Goal: Check status: Check status

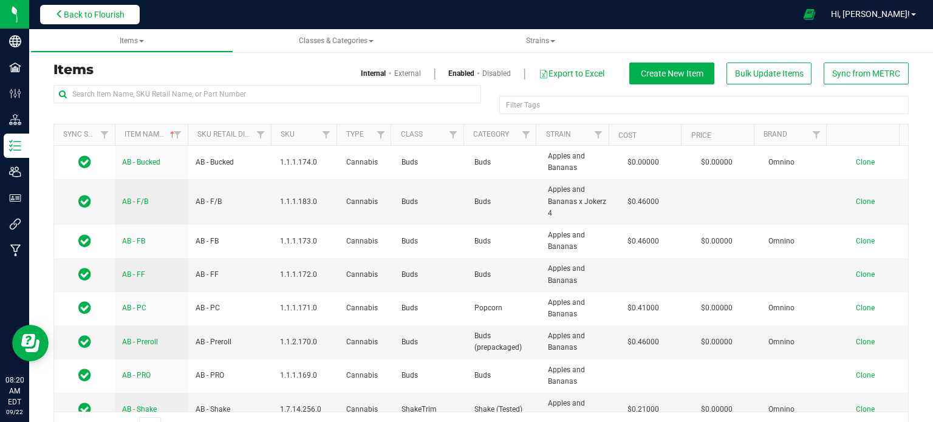
click at [92, 10] on span "Back to Flourish" at bounding box center [94, 15] width 61 height 10
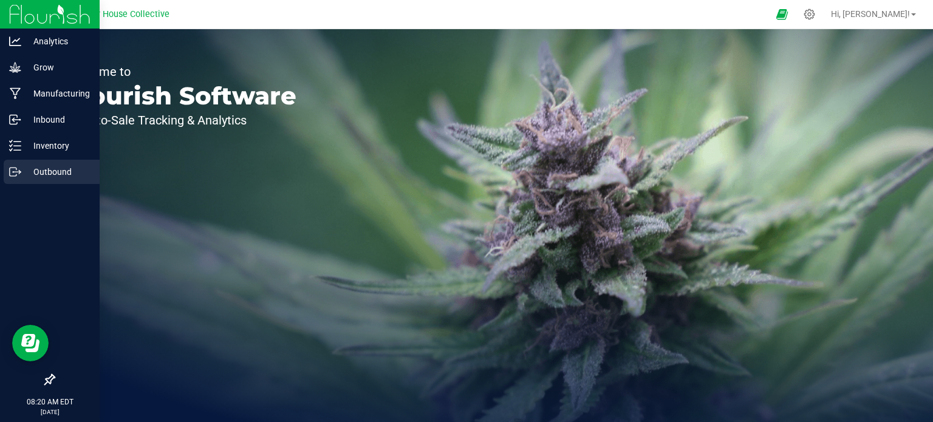
click at [24, 180] on div "Outbound" at bounding box center [52, 172] width 96 height 24
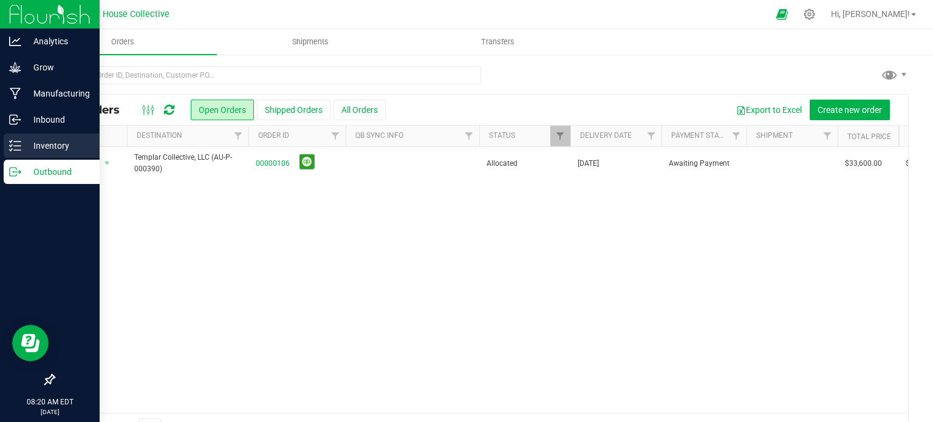
click at [62, 143] on p "Inventory" at bounding box center [57, 145] width 73 height 15
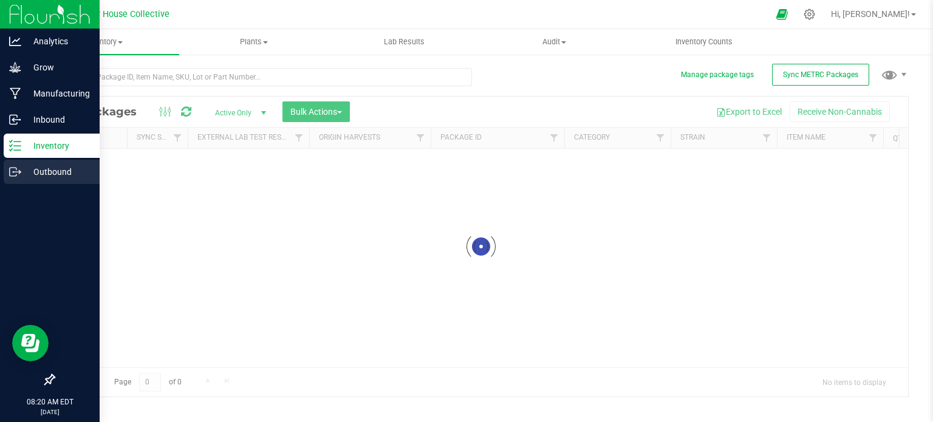
click at [58, 172] on p "Outbound" at bounding box center [57, 172] width 73 height 15
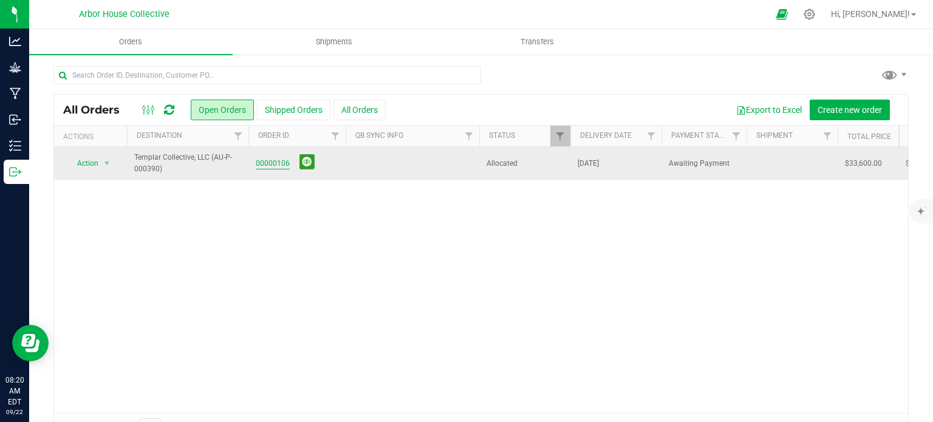
click at [266, 162] on link "00000106" at bounding box center [273, 164] width 34 height 12
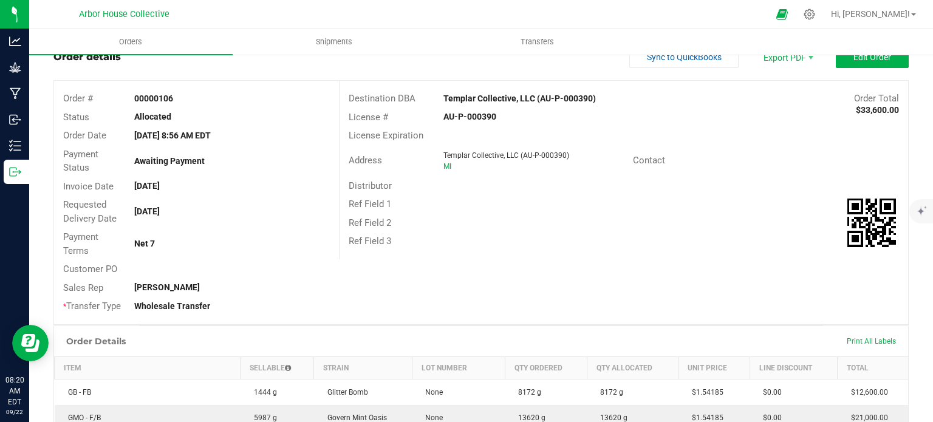
scroll to position [39, 0]
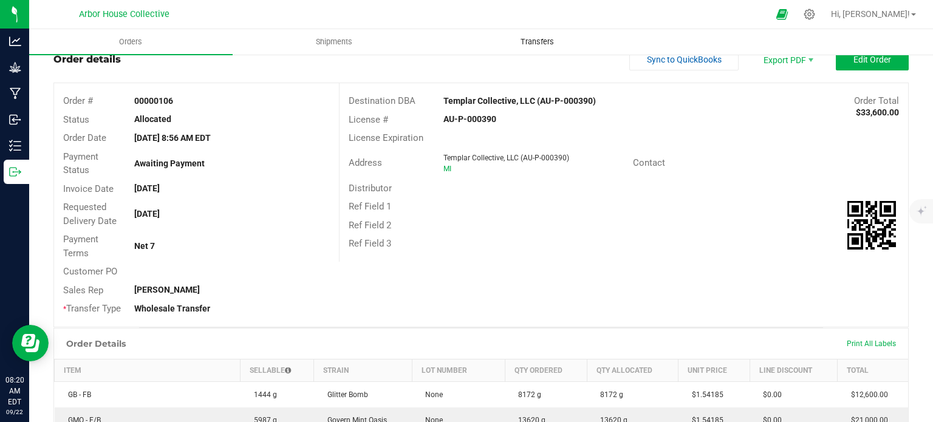
click at [528, 39] on span "Transfers" at bounding box center [537, 41] width 66 height 11
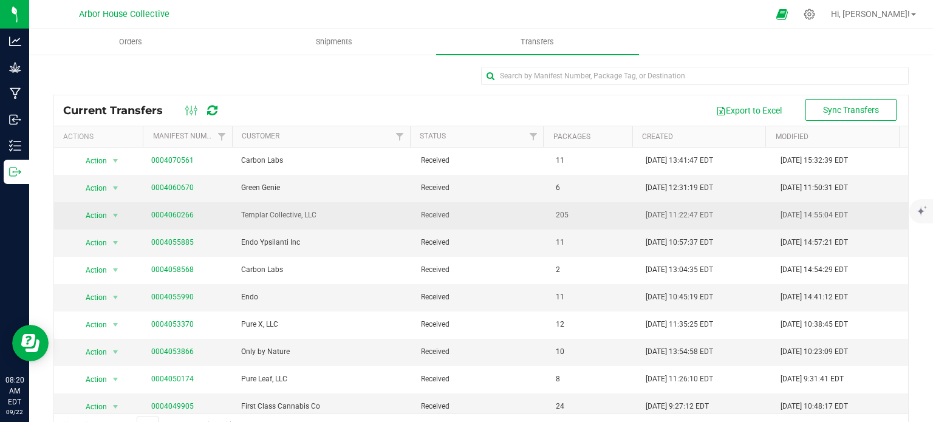
click at [164, 216] on link "0004060266" at bounding box center [172, 215] width 42 height 8
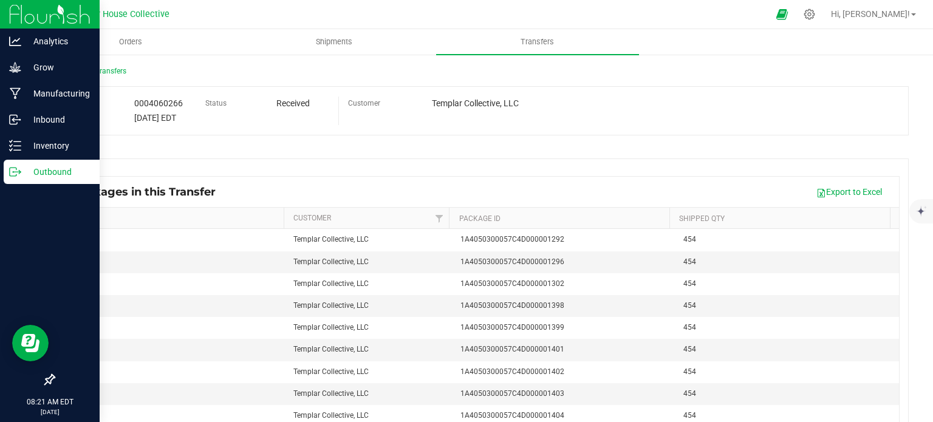
click at [30, 182] on div "Outbound" at bounding box center [52, 172] width 96 height 24
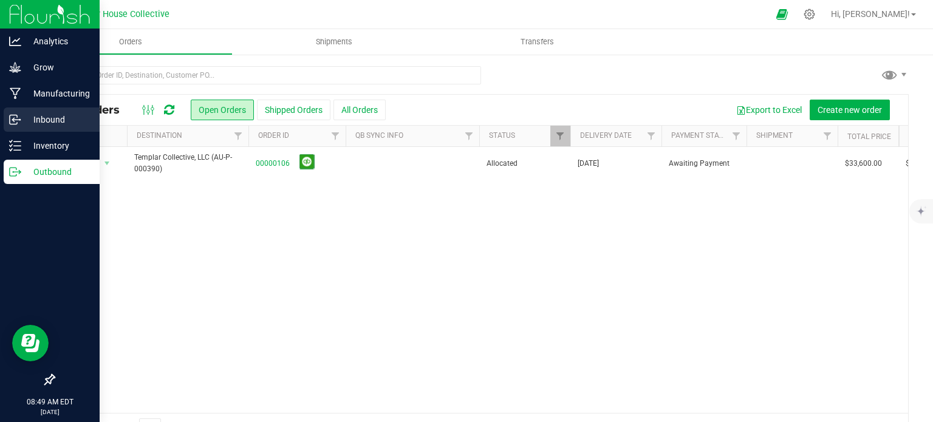
click at [23, 121] on p "Inbound" at bounding box center [57, 119] width 73 height 15
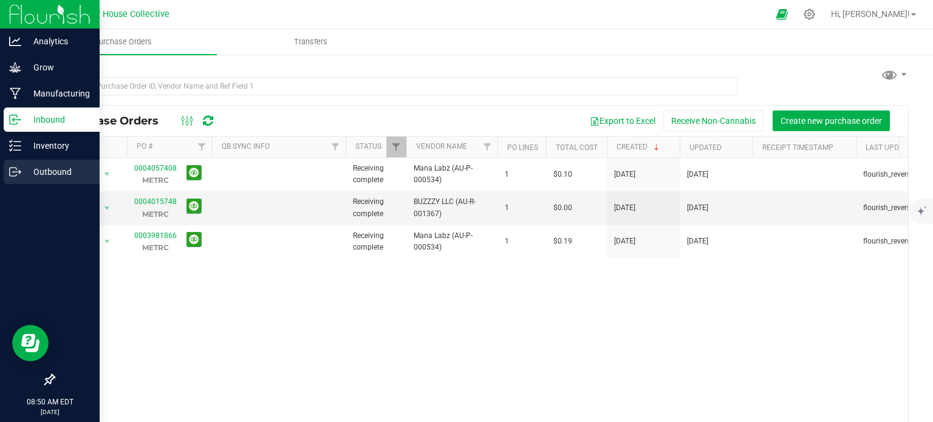
click at [19, 177] on icon at bounding box center [15, 172] width 12 height 12
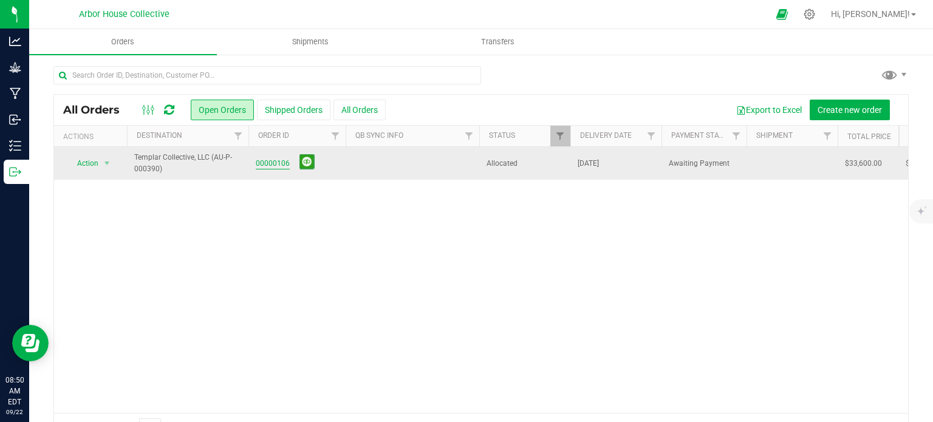
click at [262, 161] on link "00000106" at bounding box center [273, 164] width 34 height 12
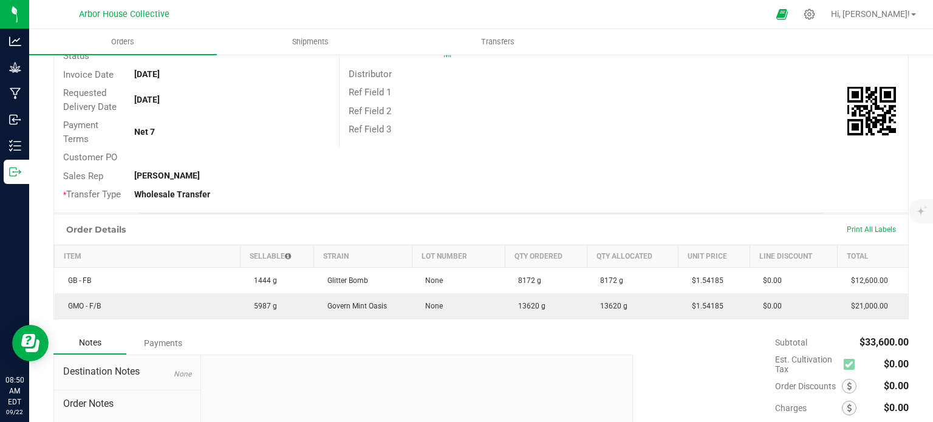
scroll to position [153, 0]
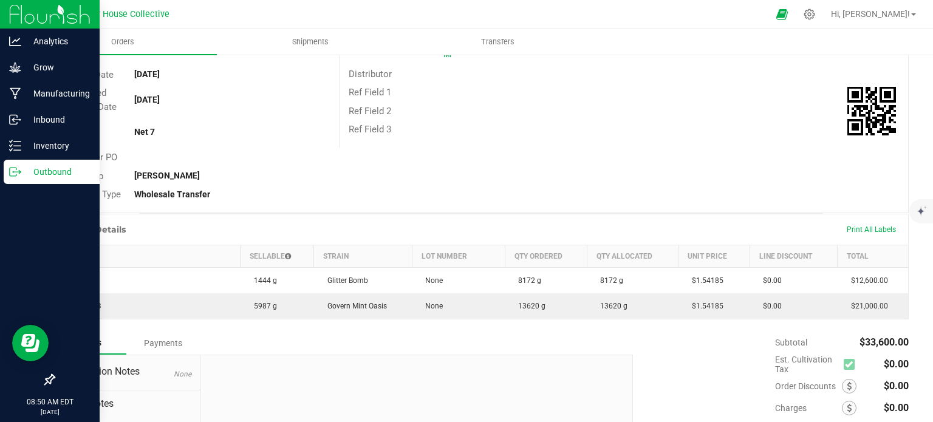
click at [29, 171] on p "Outbound" at bounding box center [57, 172] width 73 height 15
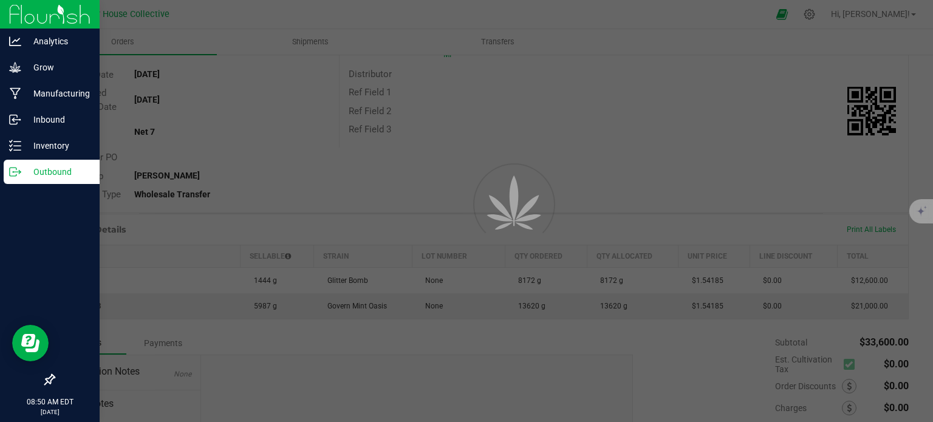
click at [29, 171] on p "Outbound" at bounding box center [57, 172] width 73 height 15
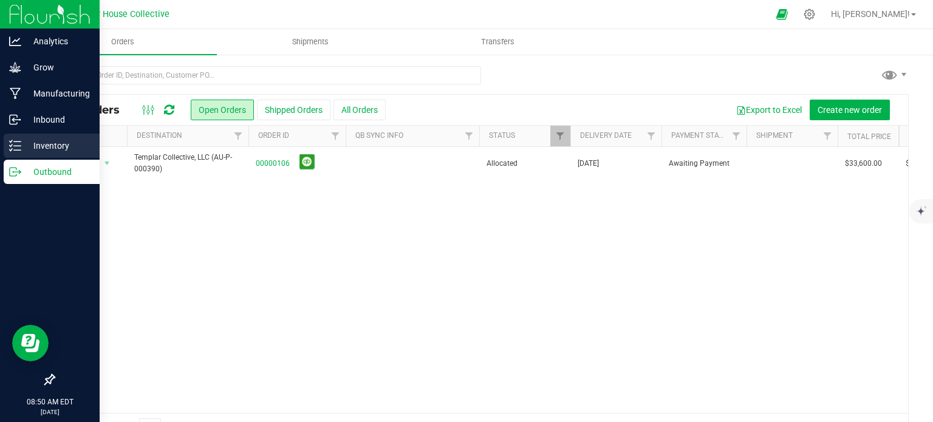
click at [49, 148] on p "Inventory" at bounding box center [57, 145] width 73 height 15
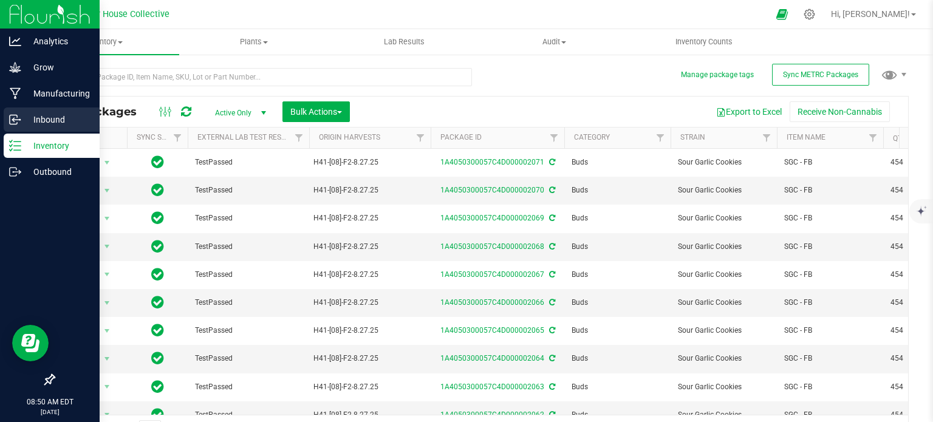
click at [50, 122] on p "Inbound" at bounding box center [57, 119] width 73 height 15
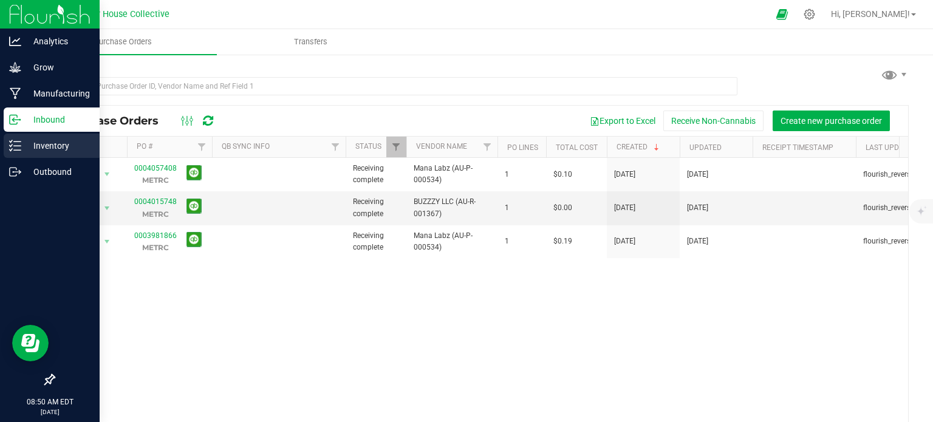
click at [51, 145] on p "Inventory" at bounding box center [57, 145] width 73 height 15
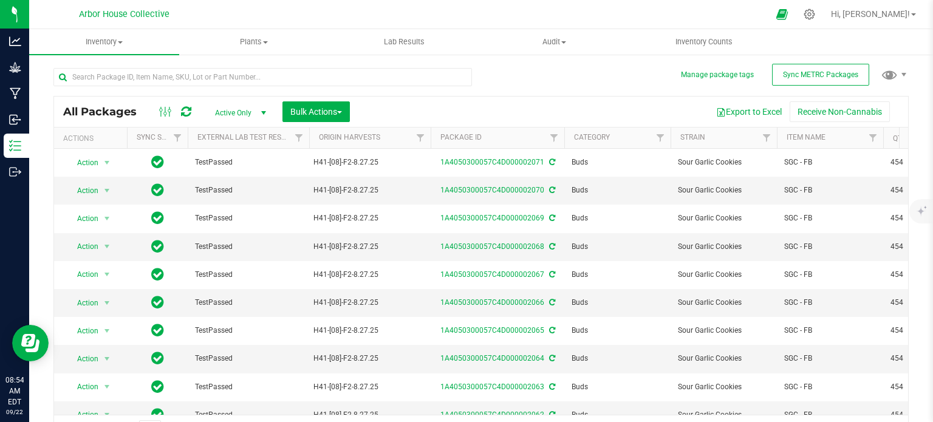
click at [908, 124] on div "Manage package tags Sync METRC Packages All Packages Active Only Active Only La…" at bounding box center [480, 238] width 903 height 370
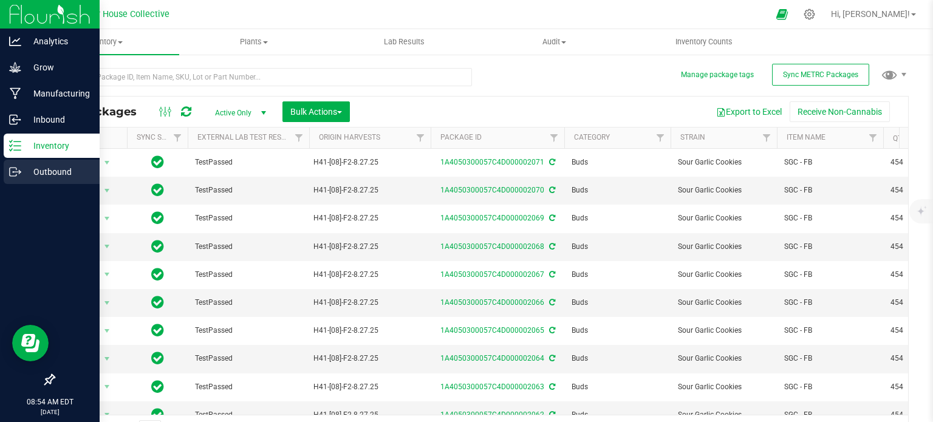
click at [30, 169] on p "Outbound" at bounding box center [57, 172] width 73 height 15
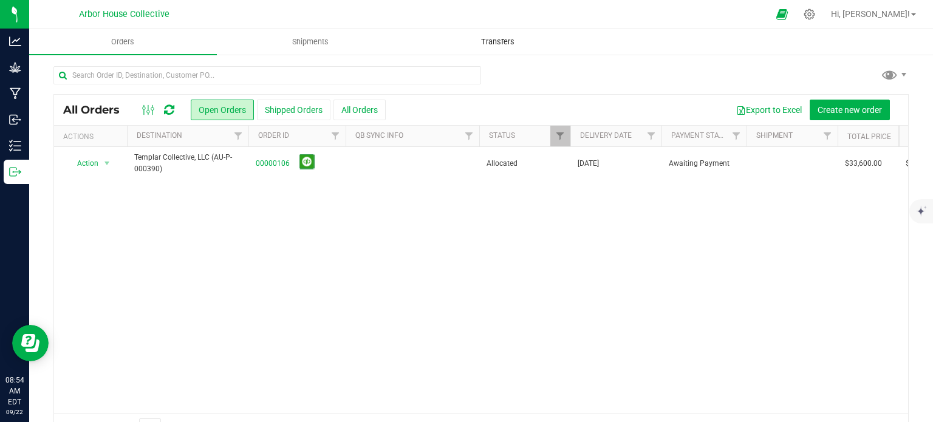
click at [478, 46] on span "Transfers" at bounding box center [497, 41] width 66 height 11
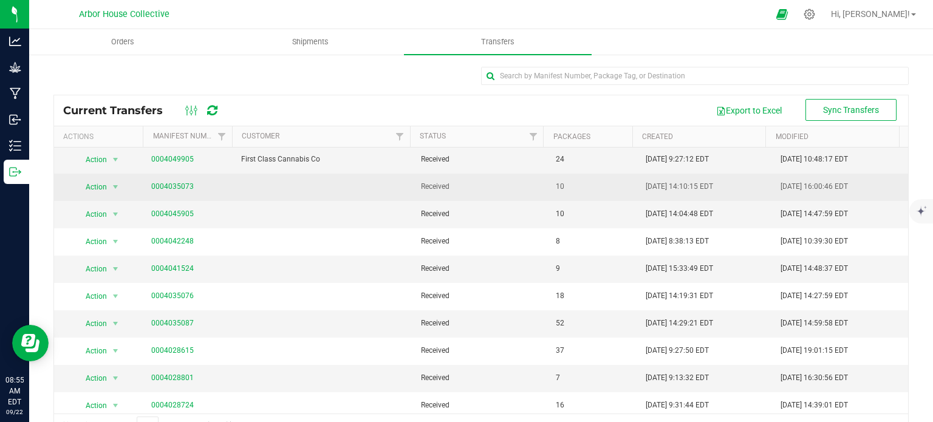
scroll to position [246, 0]
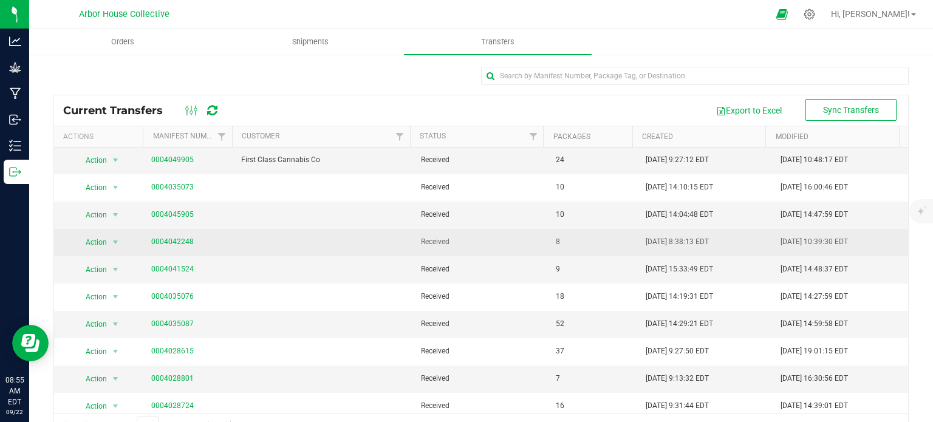
click at [54, 252] on td "Action Action View transfer details" at bounding box center [99, 242] width 90 height 27
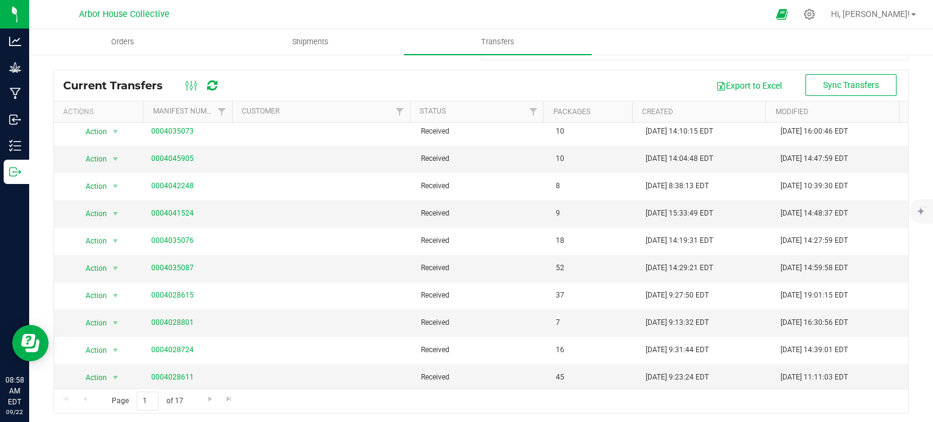
scroll to position [27, 0]
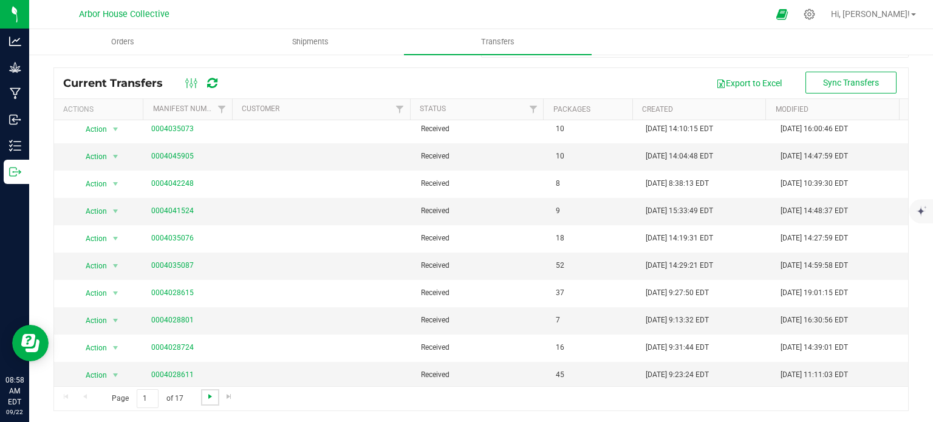
click at [208, 395] on span "Go to the next page" at bounding box center [210, 397] width 10 height 10
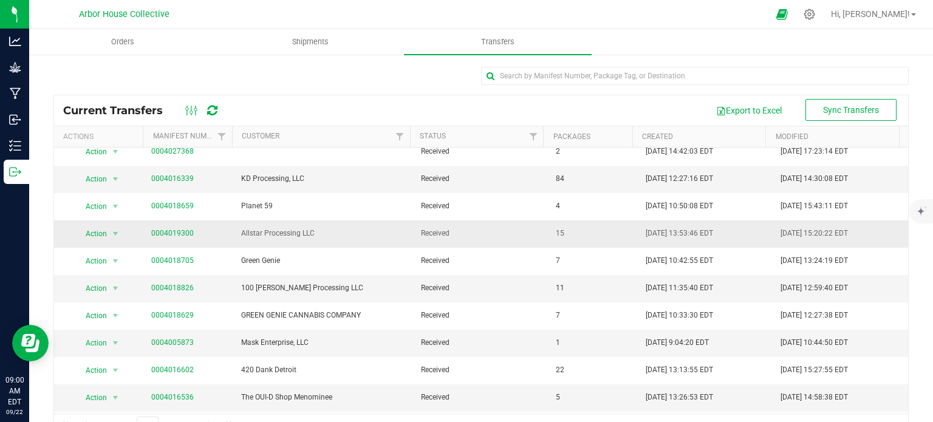
scroll to position [0, 0]
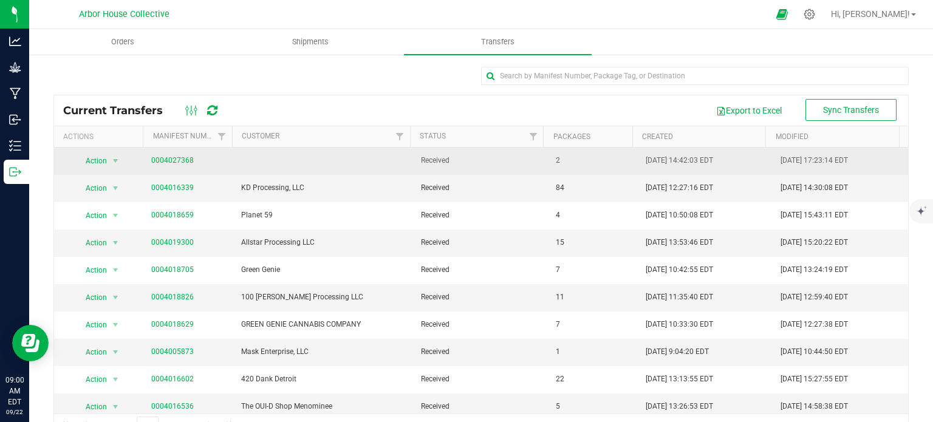
click at [174, 161] on link "0004027368" at bounding box center [172, 160] width 42 height 8
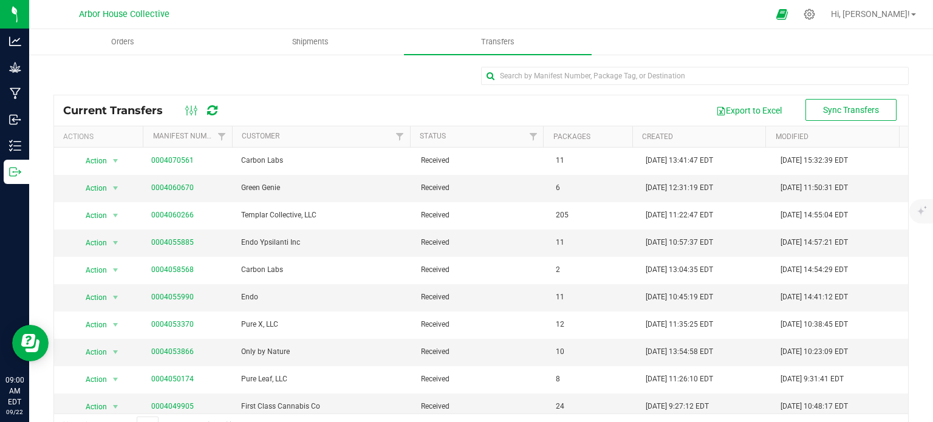
click at [39, 398] on div "Sync Transfers Current Transfers Export to Excel Actions Manifest Number Custom…" at bounding box center [480, 251] width 903 height 397
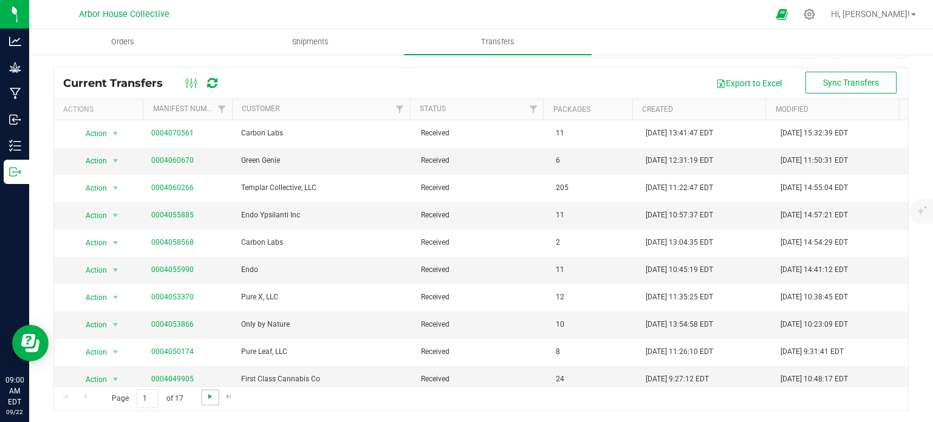
click at [212, 393] on span "Go to the next page" at bounding box center [210, 397] width 10 height 10
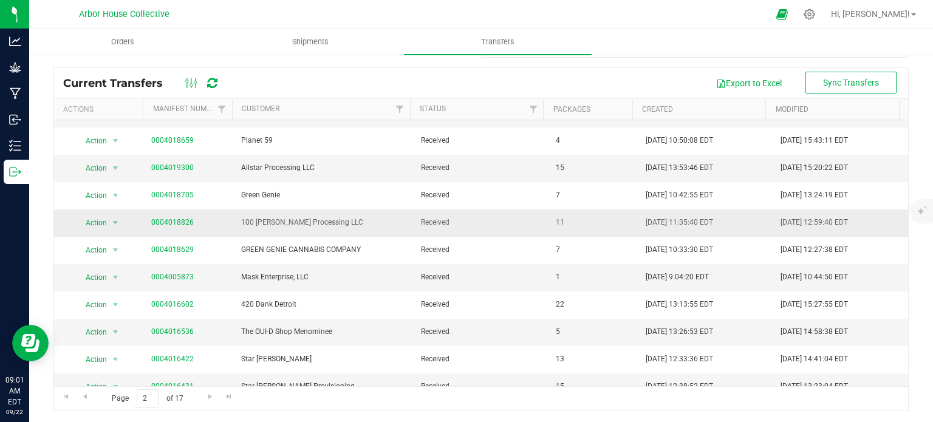
scroll to position [50, 0]
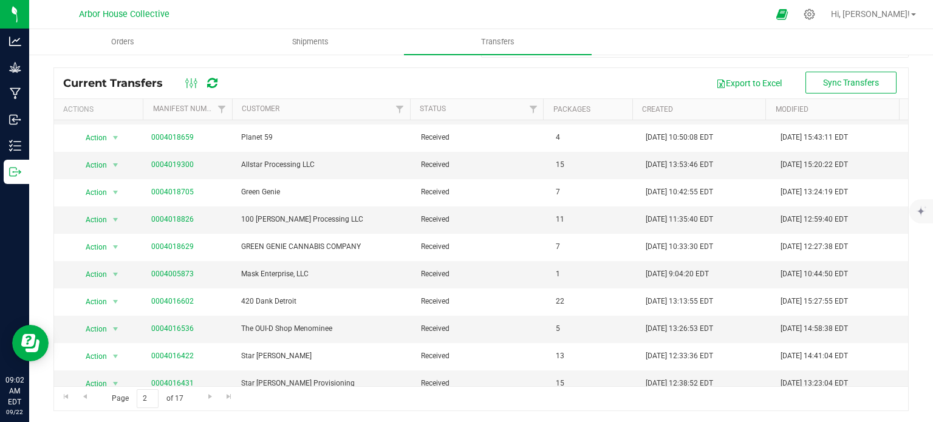
click at [53, 251] on div "Current Transfers Export to Excel Actions Manifest Number Customer Status Packa…" at bounding box center [480, 239] width 855 height 344
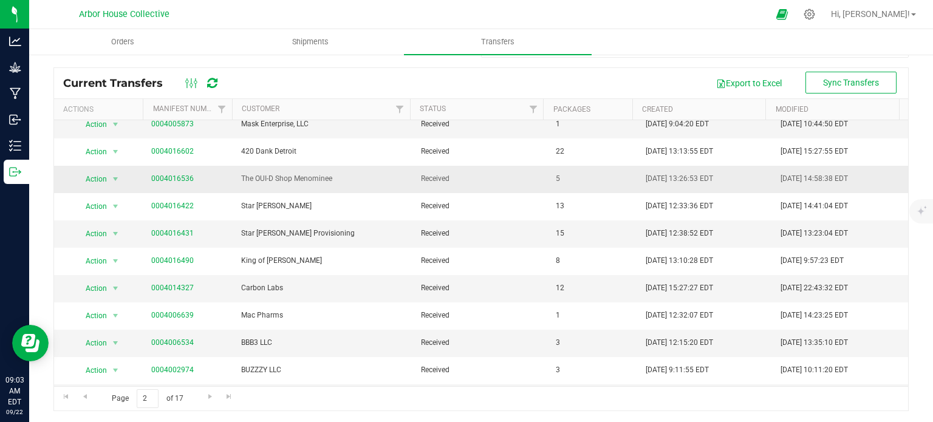
scroll to position [202, 0]
